Goal: Find specific page/section: Find specific page/section

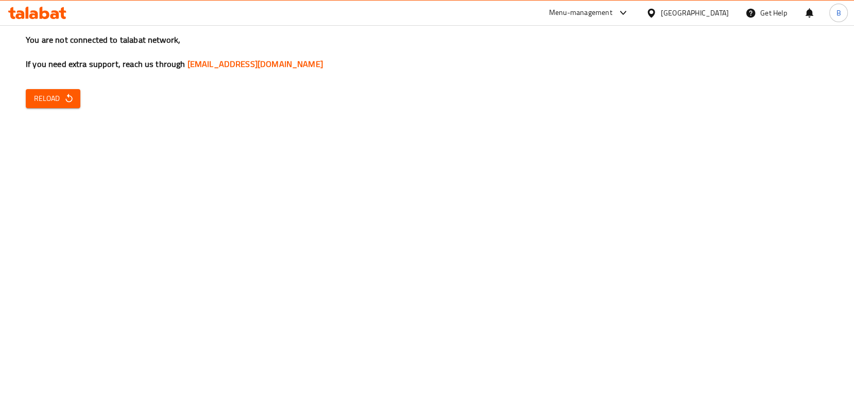
click at [56, 105] on span "Reload" at bounding box center [53, 98] width 38 height 13
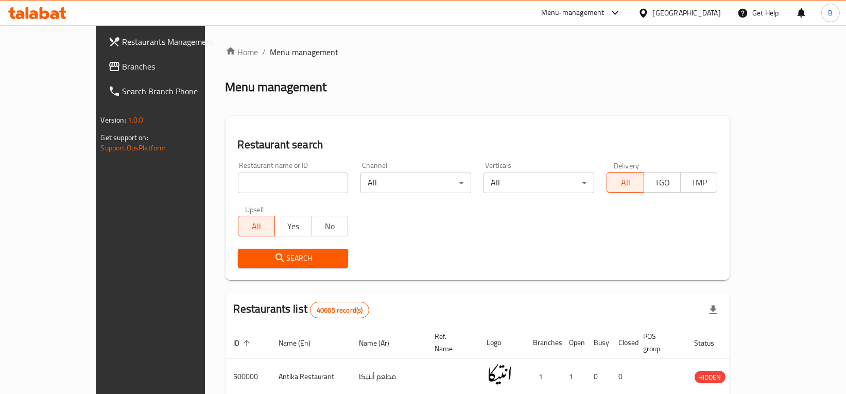
click at [287, 172] on div "Restaurant name or ID Restaurant name or ID" at bounding box center [293, 177] width 111 height 31
click at [287, 173] on input "search" at bounding box center [293, 183] width 111 height 21
type input "sushi time"
click at [263, 250] on button "Search" at bounding box center [293, 258] width 111 height 19
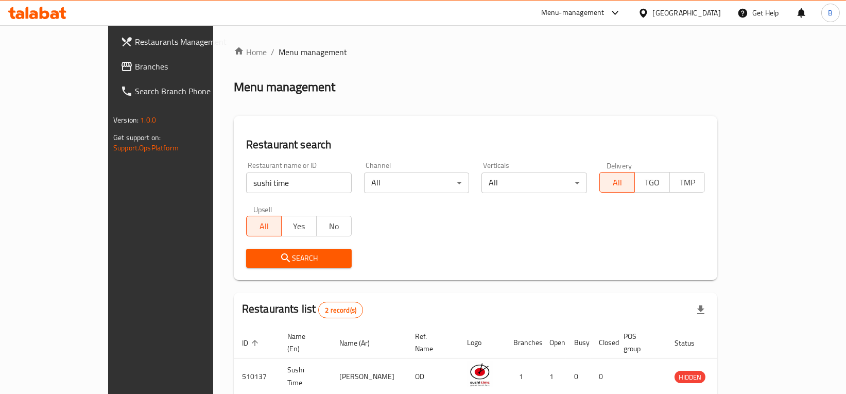
scroll to position [81, 0]
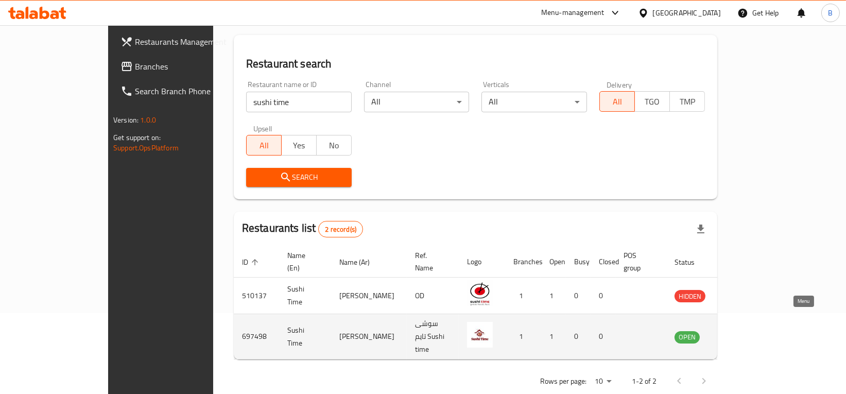
click at [741, 331] on icon "enhanced table" at bounding box center [735, 337] width 12 height 12
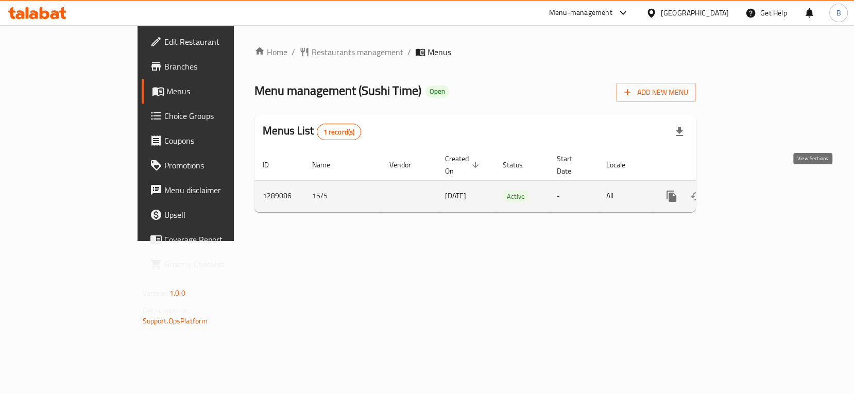
click at [758, 184] on link "enhanced table" at bounding box center [746, 196] width 25 height 25
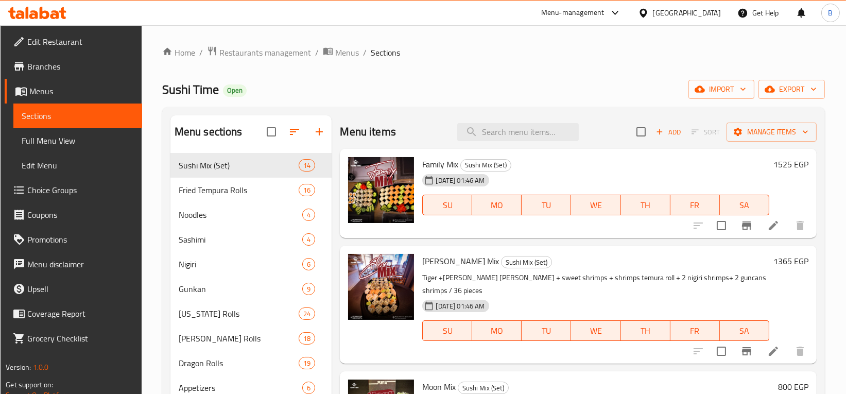
click at [69, 68] on span "Branches" at bounding box center [80, 66] width 106 height 12
